Goal: Find specific page/section: Find specific page/section

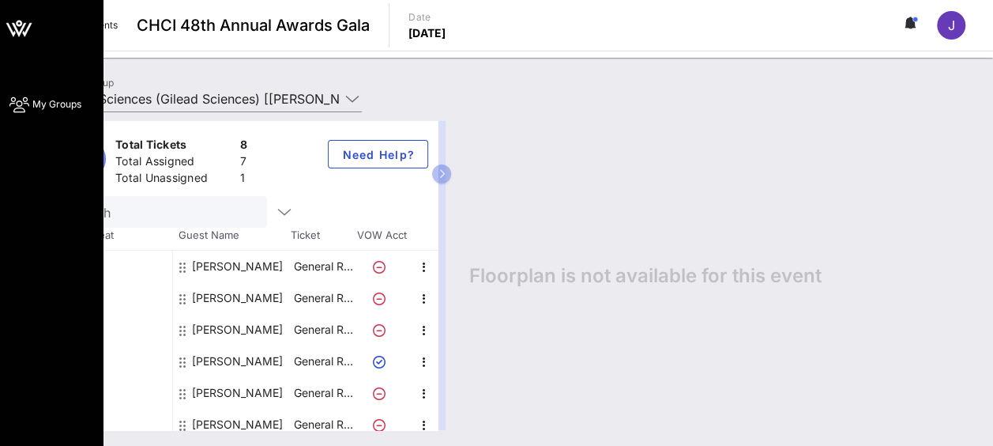
click at [19, 24] on icon at bounding box center [19, 24] width 6 height 6
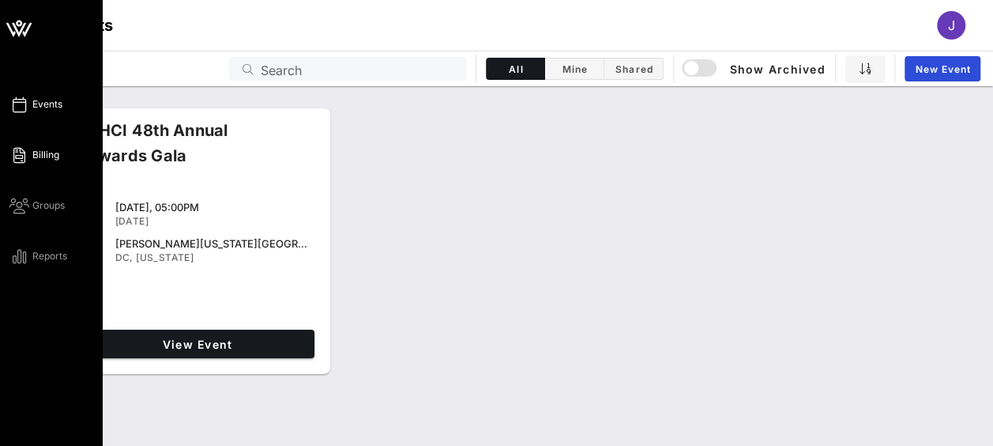
click at [21, 155] on icon at bounding box center [19, 155] width 20 height 2
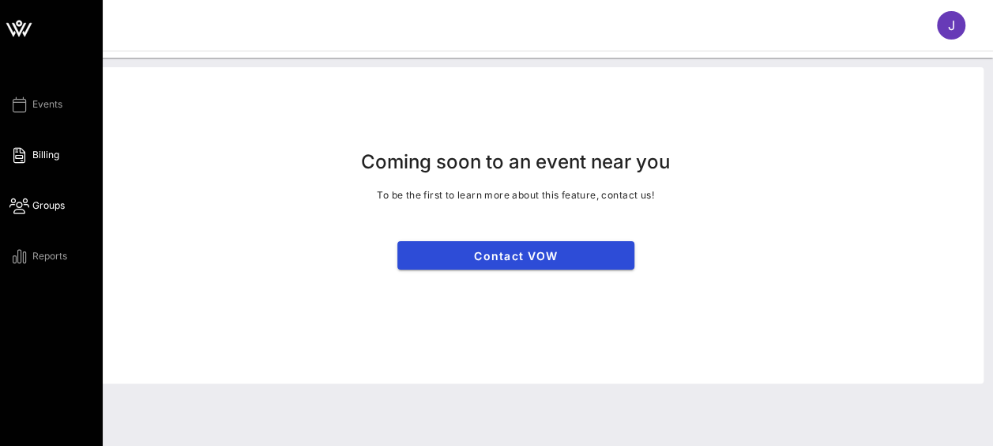
click at [29, 213] on link "Groups" at bounding box center [36, 205] width 55 height 19
click at [52, 247] on link "Reports" at bounding box center [38, 256] width 58 height 19
click at [48, 103] on span "Events" at bounding box center [47, 104] width 30 height 14
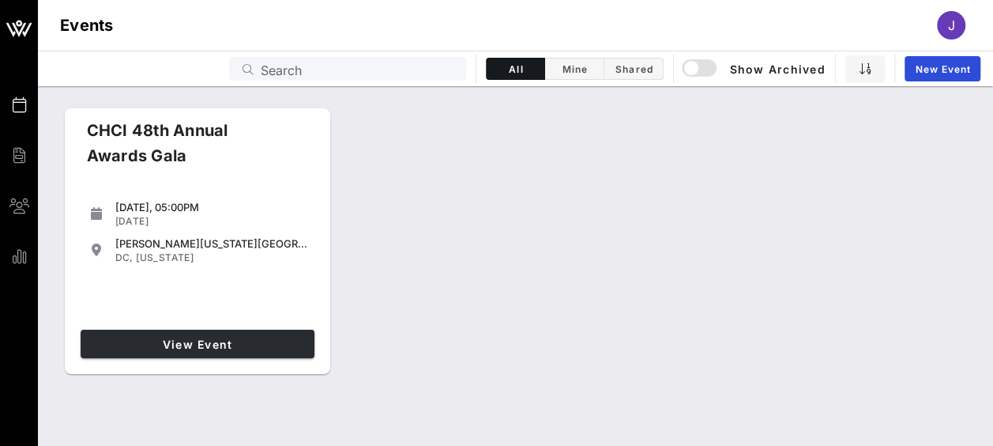
drag, startPoint x: 185, startPoint y: 292, endPoint x: 191, endPoint y: 347, distance: 54.9
click at [191, 347] on div "CHCI 48th Annual Awards Gala [DATE], 05:00PM [DATE] [PERSON_NAME][US_STATE][GEO…" at bounding box center [197, 240] width 265 height 265
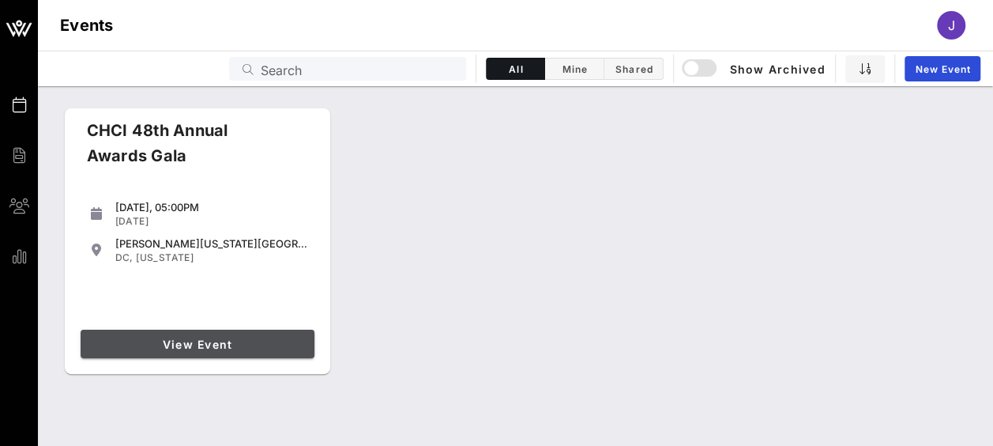
click at [191, 347] on span "View Event" at bounding box center [197, 343] width 221 height 13
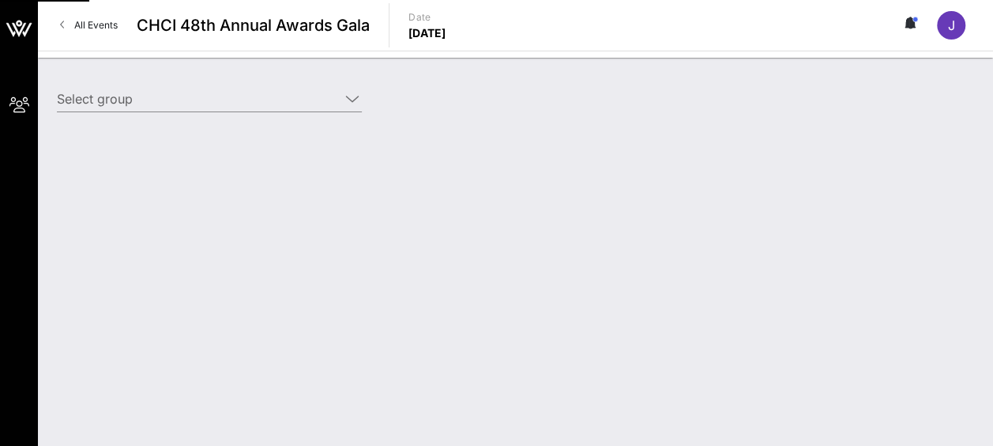
type input "Gilead Sciences (Gilead Sciences) [[PERSON_NAME], [EMAIL_ADDRESS][DOMAIN_NAME]]"
